Goal: Contribute content: Add original content to the website for others to see

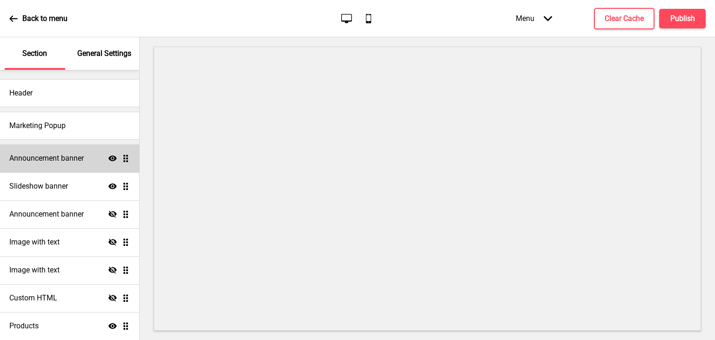
click at [85, 165] on div "Announcement banner Show Drag" at bounding box center [69, 158] width 139 height 28
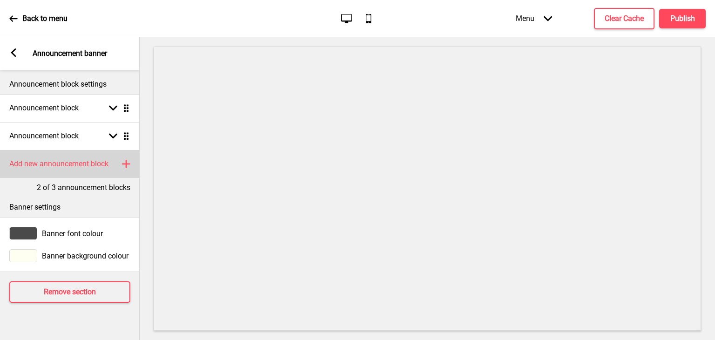
click at [108, 171] on div "Add new announcement block Plus" at bounding box center [70, 164] width 140 height 28
click at [125, 161] on ul "Announcement block Arrow down Drag Announcement block Arrow down Drag Announcem…" at bounding box center [70, 136] width 140 height 84
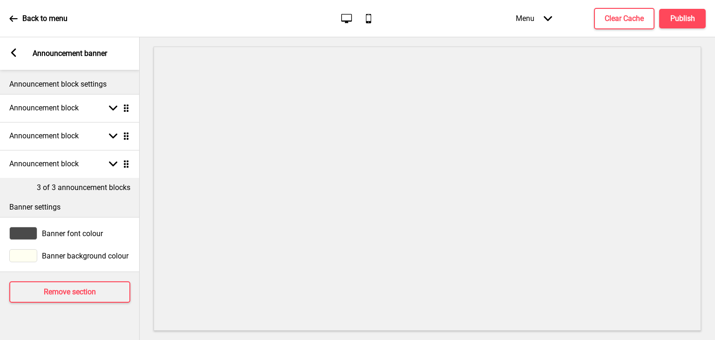
click at [125, 161] on ul "Announcement block Arrow down Drag Announcement block Arrow down Drag Announcem…" at bounding box center [70, 136] width 140 height 84
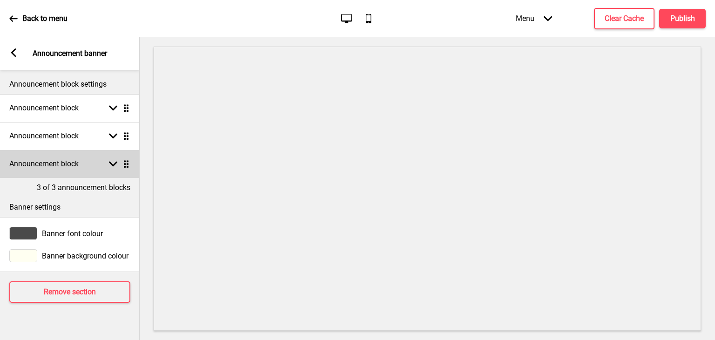
click at [115, 163] on icon at bounding box center [113, 164] width 8 height 5
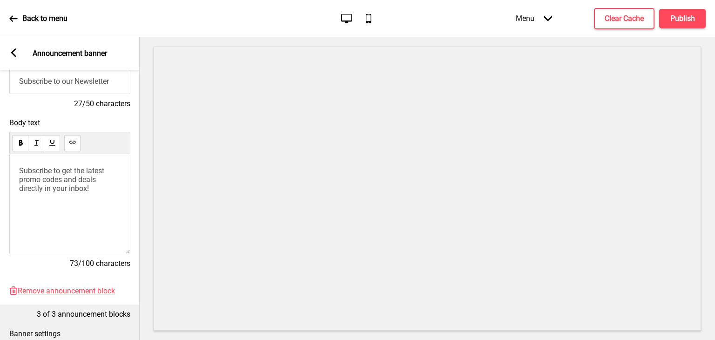
scroll to position [267, 0]
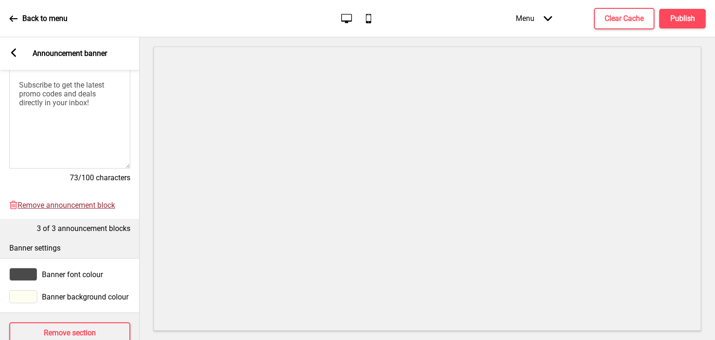
click at [95, 206] on span "Remove announcement block" at bounding box center [66, 205] width 97 height 9
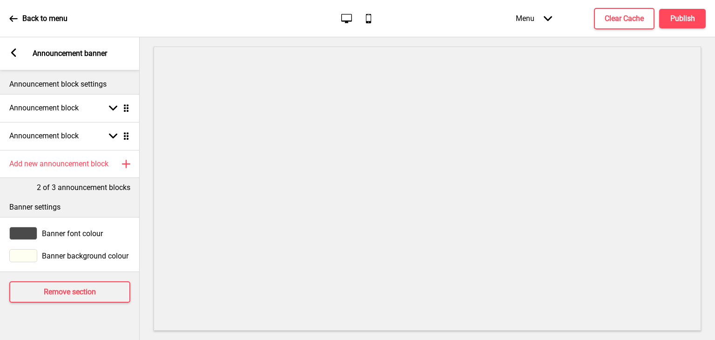
scroll to position [0, 0]
click at [123, 78] on div "Announcement block settings" at bounding box center [70, 82] width 140 height 24
click at [10, 53] on rect at bounding box center [13, 52] width 8 height 8
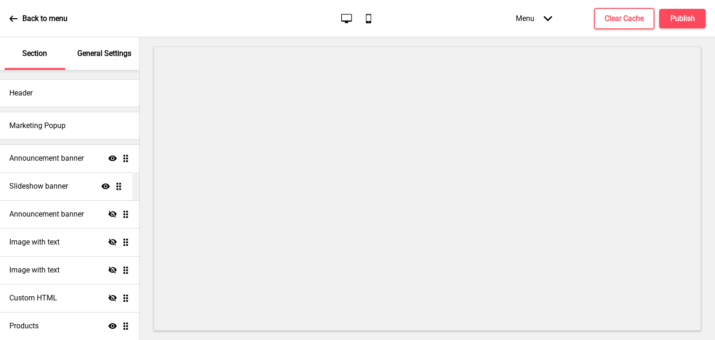
click at [120, 187] on ul "Announcement banner Show Drag Slideshow banner Show Drag Announcement banner Hi…" at bounding box center [69, 255] width 139 height 223
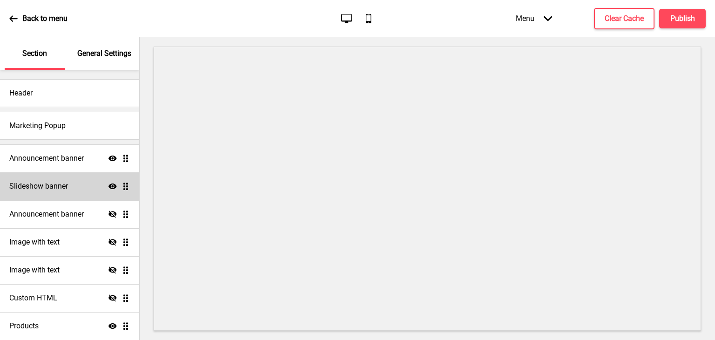
click at [70, 188] on div "Slideshow banner Show Drag" at bounding box center [69, 186] width 139 height 28
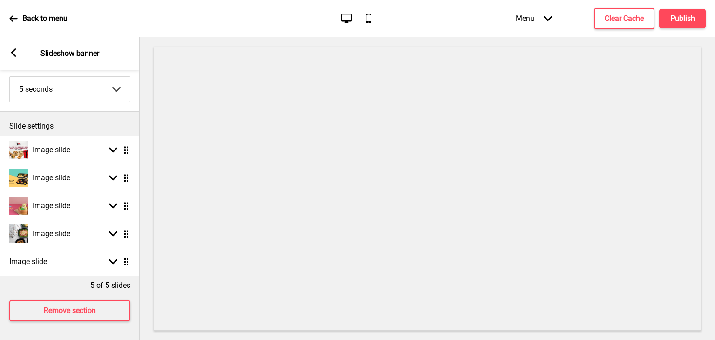
scroll to position [70, 0]
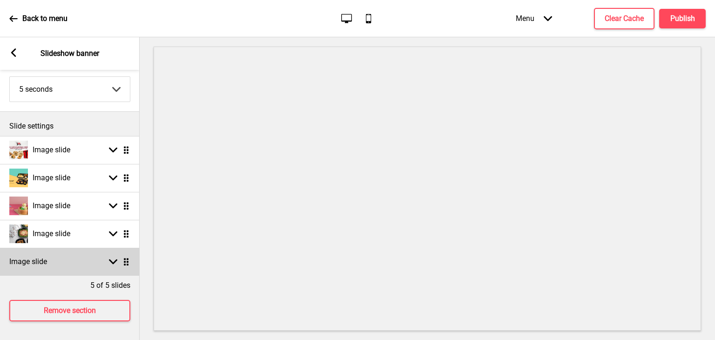
click at [113, 257] on rect at bounding box center [113, 261] width 8 height 8
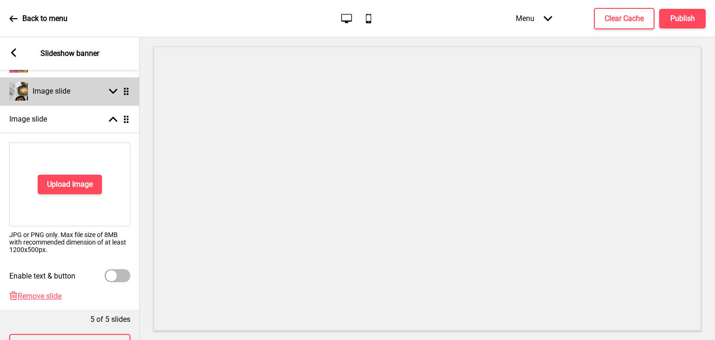
scroll to position [197, 0]
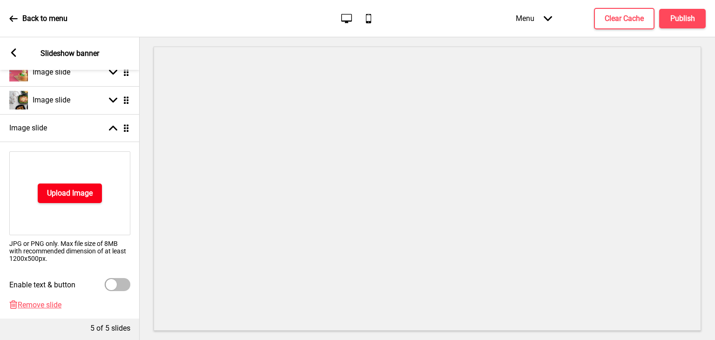
click at [71, 202] on button "Upload Image" at bounding box center [70, 193] width 64 height 20
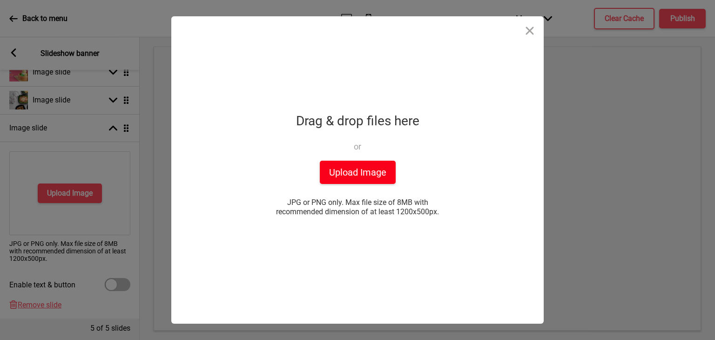
click at [363, 172] on button "Upload Image" at bounding box center [358, 172] width 76 height 23
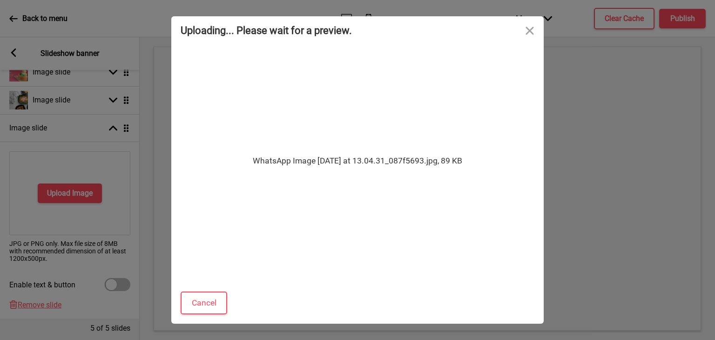
click at [423, 159] on div "WhatsApp Image [DATE] at 13.04.31_087f5693.jpg, 89 KB" at bounding box center [358, 161] width 210 height 12
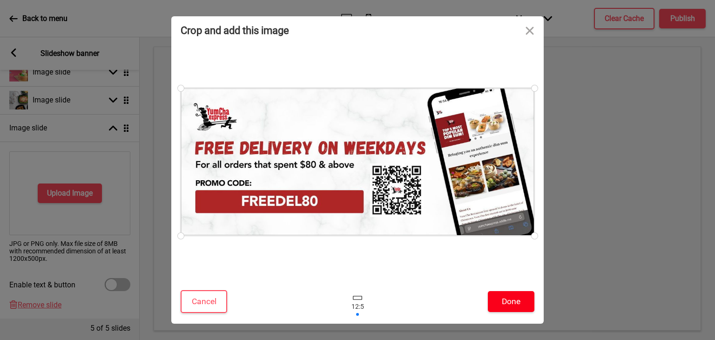
click at [509, 298] on button "Done" at bounding box center [511, 301] width 47 height 21
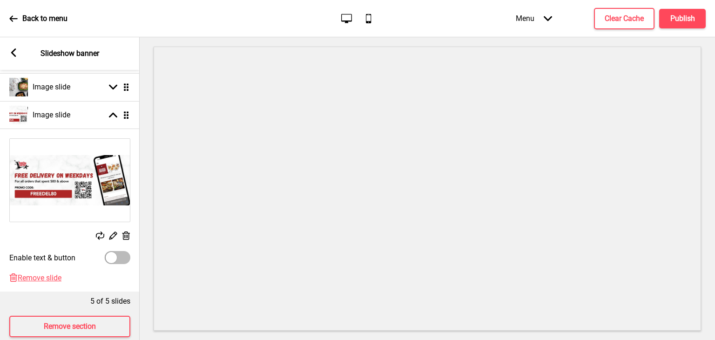
scroll to position [232, 0]
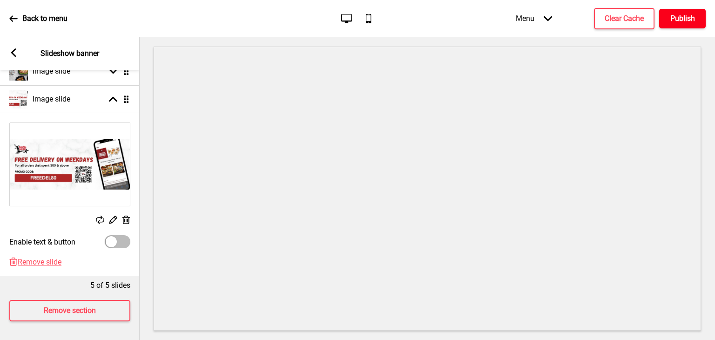
click at [683, 18] on h4 "Publish" at bounding box center [682, 19] width 25 height 10
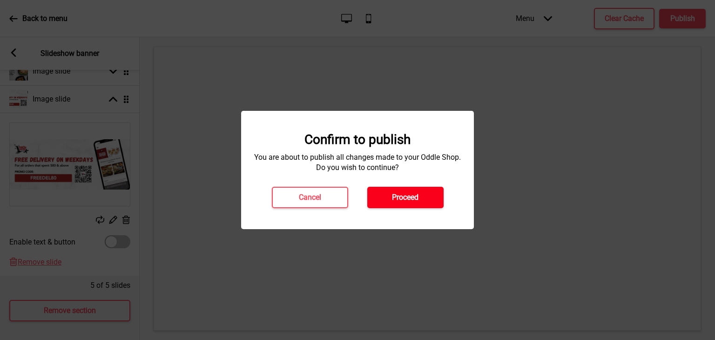
click at [404, 200] on h4 "Proceed" at bounding box center [405, 197] width 27 height 10
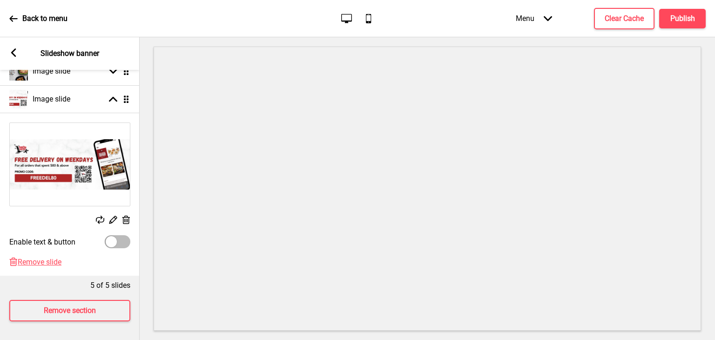
click at [12, 20] on icon at bounding box center [13, 18] width 8 height 8
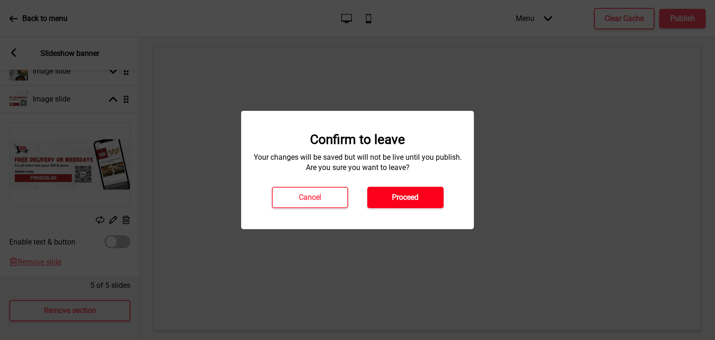
click at [386, 199] on button "Proceed" at bounding box center [405, 197] width 76 height 21
